Goal: Check status: Check status

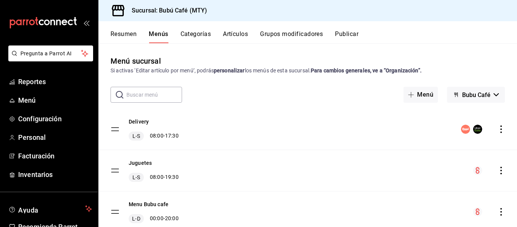
click at [119, 32] on button "Resumen" at bounding box center [124, 36] width 26 height 13
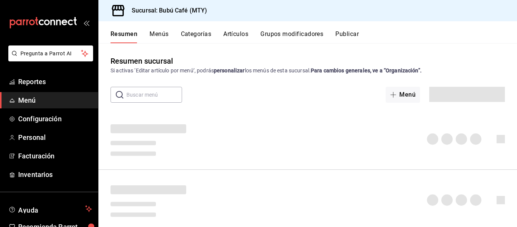
click at [195, 33] on button "Categorías" at bounding box center [196, 36] width 31 height 13
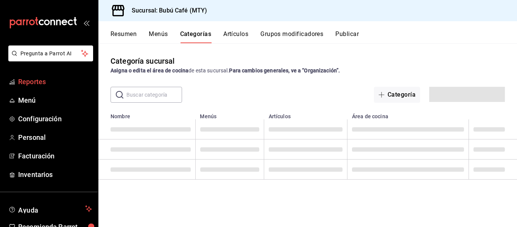
click at [35, 83] on span "Reportes" at bounding box center [55, 81] width 74 height 10
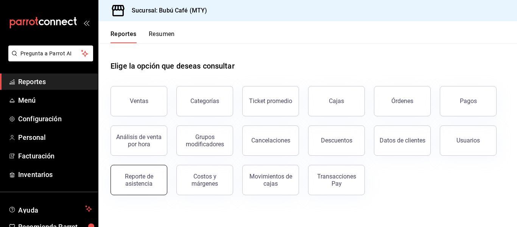
click at [142, 176] on div "Reporte de asistencia" at bounding box center [138, 180] width 47 height 14
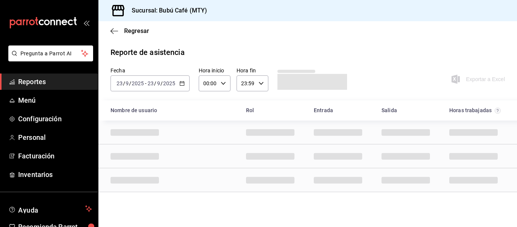
click at [184, 80] on div "[DATE] [DATE] - [DATE] [DATE]" at bounding box center [150, 83] width 79 height 16
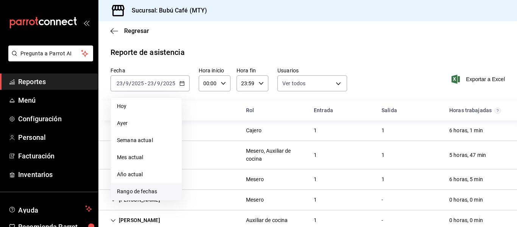
click at [154, 192] on span "Rango de fechas" at bounding box center [146, 191] width 59 height 8
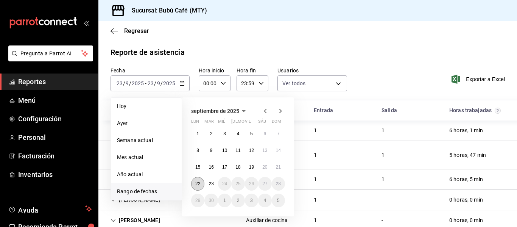
click at [199, 179] on button "22" at bounding box center [197, 184] width 13 height 14
click at [203, 163] on button "15" at bounding box center [197, 167] width 13 height 14
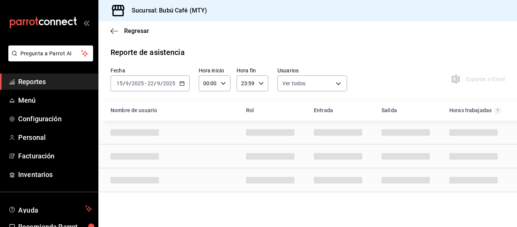
click at [180, 84] on \(Stroke\) "button" at bounding box center [182, 83] width 5 height 4
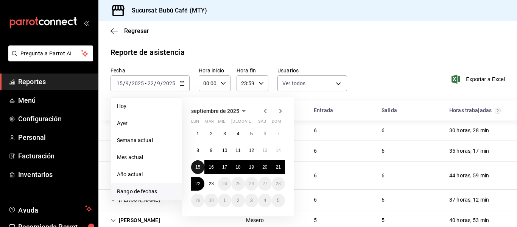
click at [198, 171] on button "15" at bounding box center [197, 167] width 13 height 14
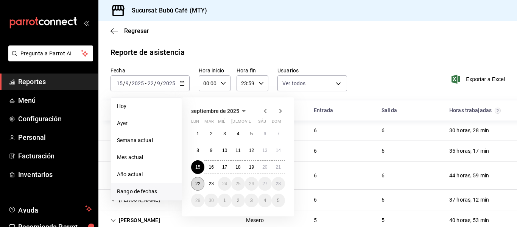
click at [200, 178] on button "22" at bounding box center [197, 184] width 13 height 14
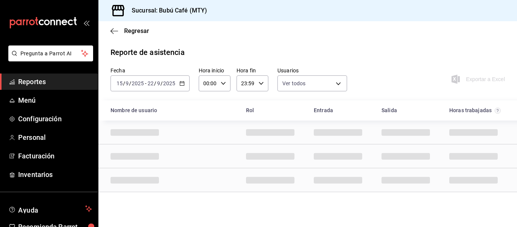
click at [185, 94] on div "Fecha [DATE] [DATE] - [DATE] [DATE] Hora inicio 00:00 Hora inicio Hora fin 23:5…" at bounding box center [307, 83] width 419 height 33
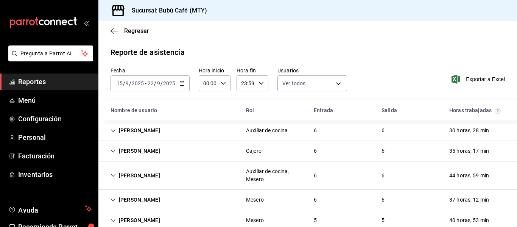
click at [185, 89] on div "[DATE] [DATE] - [DATE] [DATE]" at bounding box center [150, 83] width 79 height 16
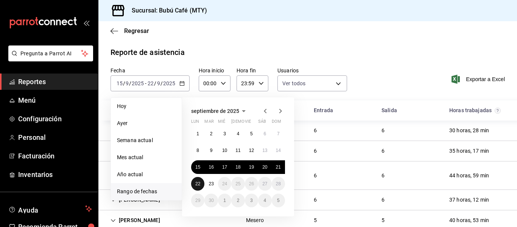
click at [197, 178] on button "22" at bounding box center [197, 184] width 13 height 14
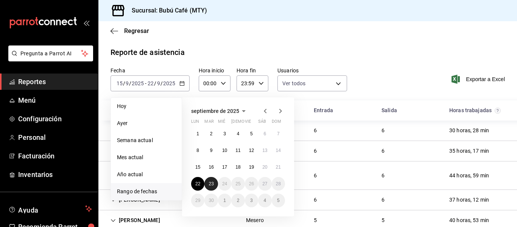
click at [208, 182] on button "23" at bounding box center [210, 184] width 13 height 14
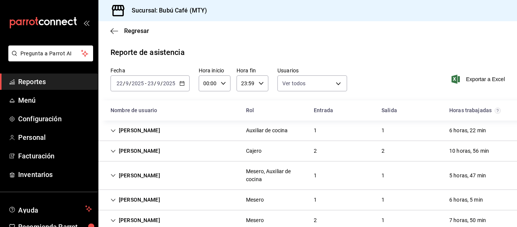
click at [128, 125] on div "[PERSON_NAME]" at bounding box center [136, 130] width 62 height 14
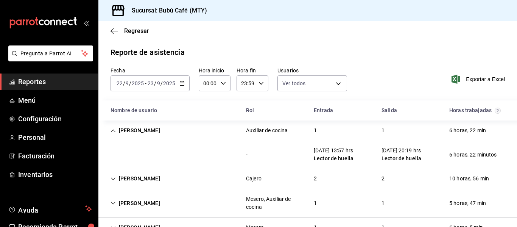
click at [134, 126] on div "[PERSON_NAME]" at bounding box center [136, 130] width 62 height 14
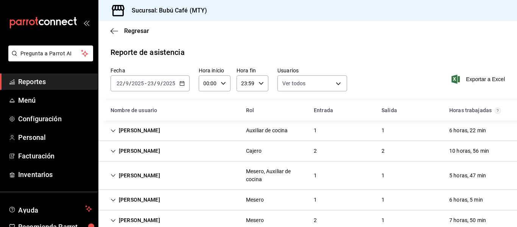
click at [133, 151] on div "[PERSON_NAME]" at bounding box center [136, 151] width 62 height 14
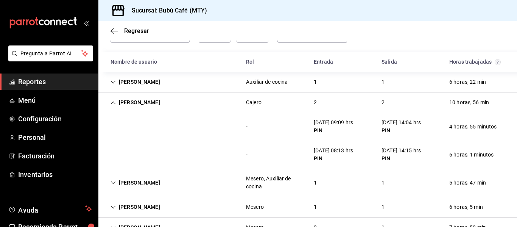
scroll to position [49, 0]
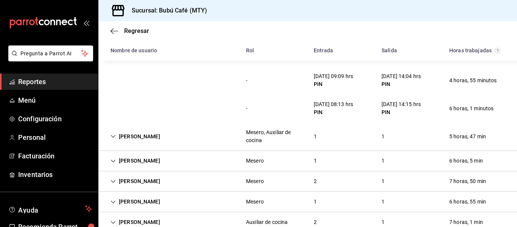
click at [204, 171] on div "[PERSON_NAME] Mesero 2 1 7 horas, 50 min" at bounding box center [307, 181] width 419 height 20
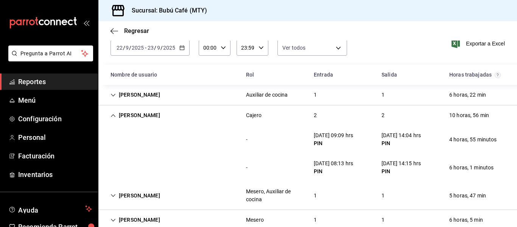
scroll to position [35, 0]
click at [146, 120] on div "[PERSON_NAME]" at bounding box center [136, 116] width 62 height 14
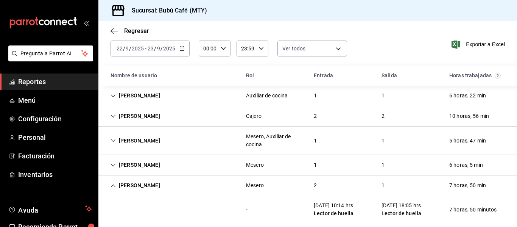
click at [139, 138] on div "[PERSON_NAME]" at bounding box center [136, 141] width 62 height 14
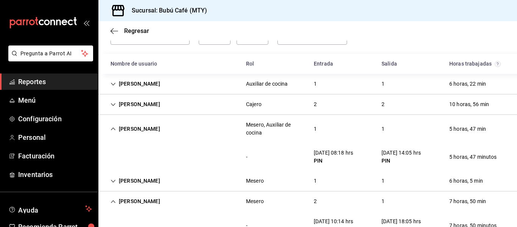
scroll to position [47, 0]
click at [135, 132] on div "[PERSON_NAME]" at bounding box center [136, 129] width 62 height 14
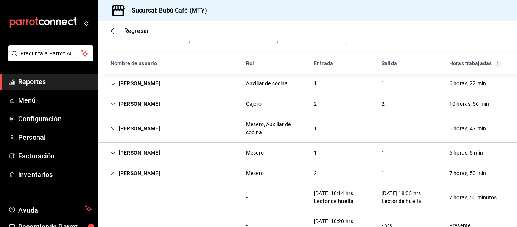
click at [134, 151] on div "[PERSON_NAME]" at bounding box center [136, 153] width 62 height 14
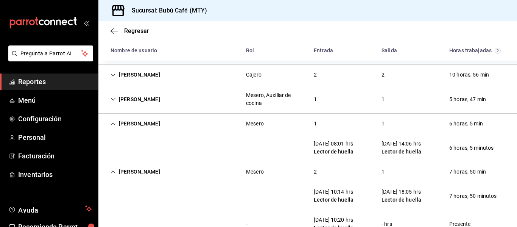
scroll to position [78, 0]
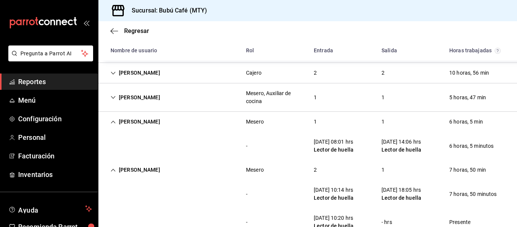
click at [154, 126] on div "[PERSON_NAME]" at bounding box center [136, 122] width 62 height 14
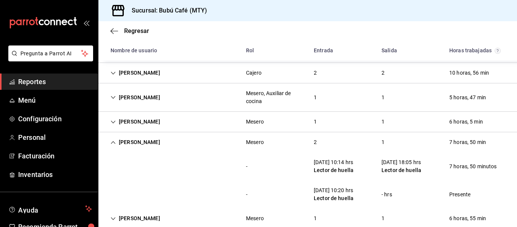
click at [150, 139] on div "[PERSON_NAME]" at bounding box center [136, 142] width 62 height 14
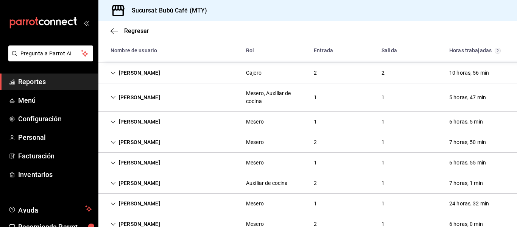
click at [150, 139] on div "[PERSON_NAME]" at bounding box center [136, 142] width 62 height 14
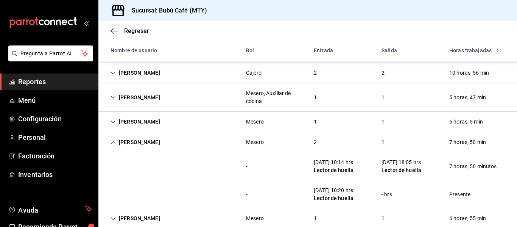
click at [150, 139] on div "[PERSON_NAME]" at bounding box center [136, 142] width 62 height 14
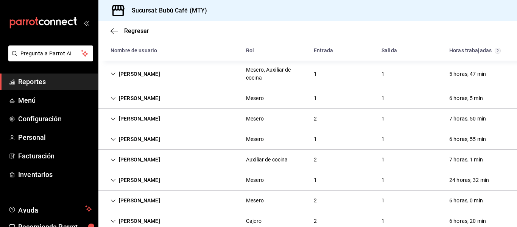
scroll to position [102, 0]
click at [150, 139] on div "[PERSON_NAME]" at bounding box center [136, 139] width 62 height 14
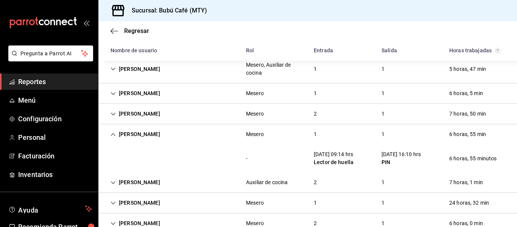
scroll to position [107, 0]
click at [148, 137] on div "[PERSON_NAME]" at bounding box center [136, 134] width 62 height 14
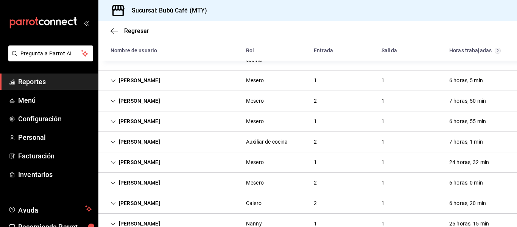
scroll to position [139, 0]
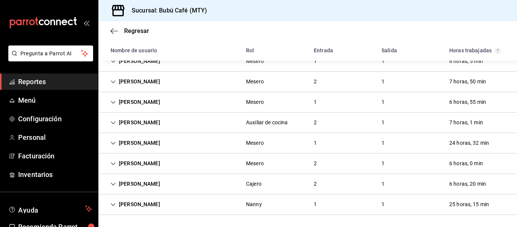
click at [145, 205] on div "[PERSON_NAME]" at bounding box center [136, 204] width 62 height 14
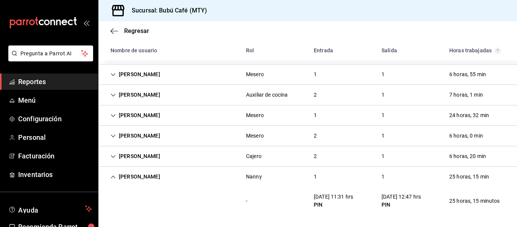
click at [158, 176] on div "[PERSON_NAME]" at bounding box center [136, 177] width 62 height 14
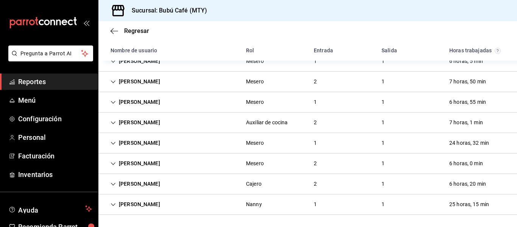
scroll to position [139, 0]
click at [147, 205] on div "[PERSON_NAME]" at bounding box center [136, 204] width 62 height 14
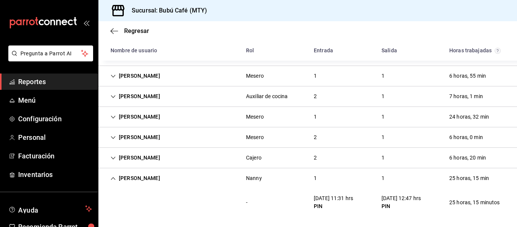
scroll to position [166, 0]
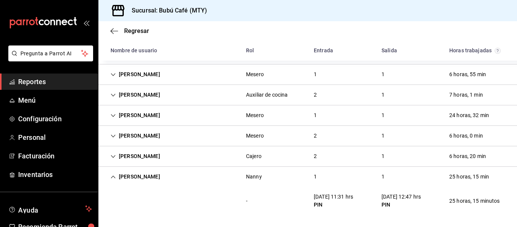
click at [161, 180] on div "[PERSON_NAME]" at bounding box center [136, 177] width 62 height 14
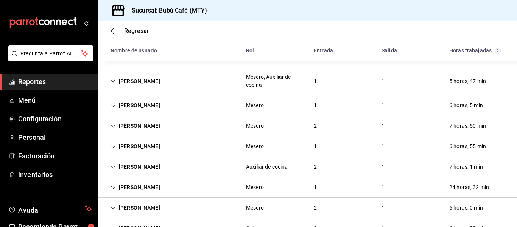
scroll to position [139, 0]
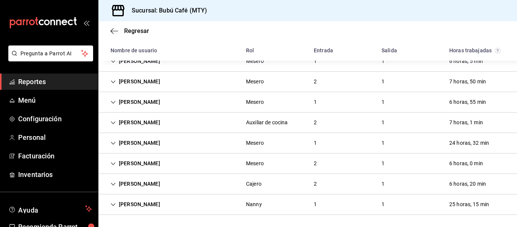
click at [136, 206] on div "[PERSON_NAME]" at bounding box center [136, 204] width 62 height 14
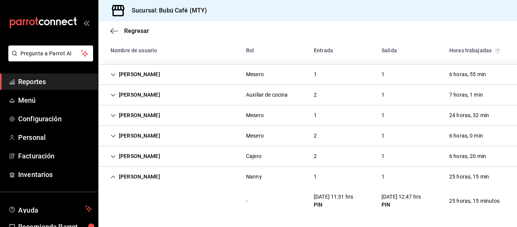
click at [133, 175] on div "[PERSON_NAME]" at bounding box center [136, 177] width 62 height 14
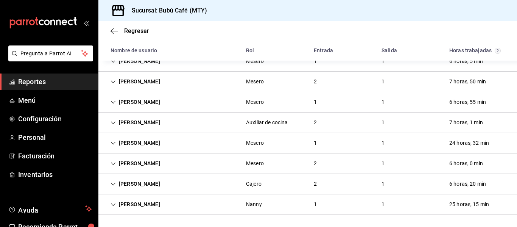
scroll to position [139, 0]
click at [33, 91] on ul "Reportes Menú Configuración Personal Facturación Inventarios" at bounding box center [49, 127] width 98 height 109
click at [30, 95] on span "Menú" at bounding box center [55, 100] width 74 height 10
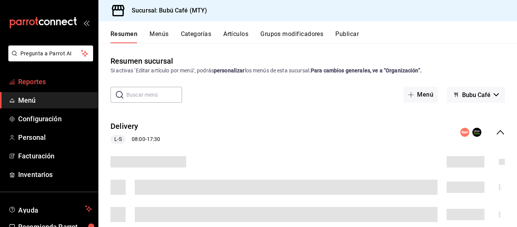
click at [36, 85] on span "Reportes" at bounding box center [55, 81] width 74 height 10
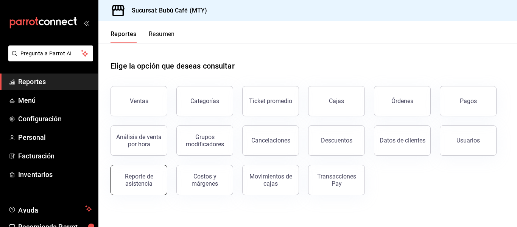
click at [158, 186] on div "Reporte de asistencia" at bounding box center [138, 180] width 47 height 14
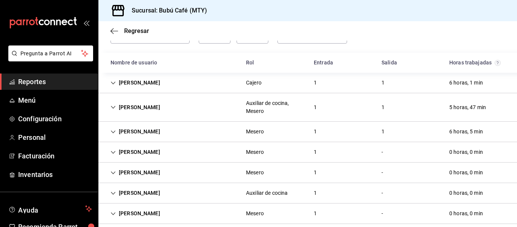
scroll to position [98, 0]
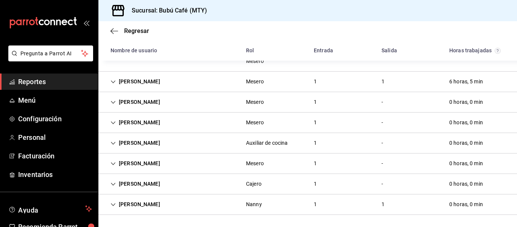
click at [150, 202] on div "[PERSON_NAME]" at bounding box center [136, 204] width 62 height 14
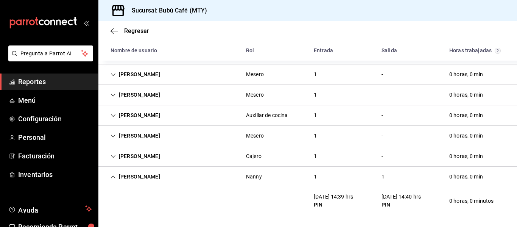
click at [115, 175] on icon "Cell" at bounding box center [113, 176] width 5 height 5
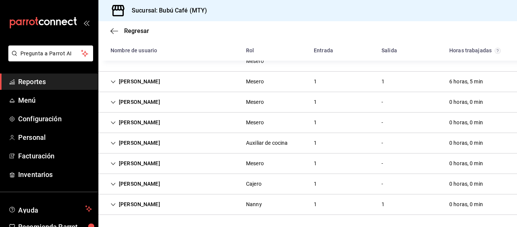
scroll to position [0, 0]
